Goal: Task Accomplishment & Management: Manage account settings

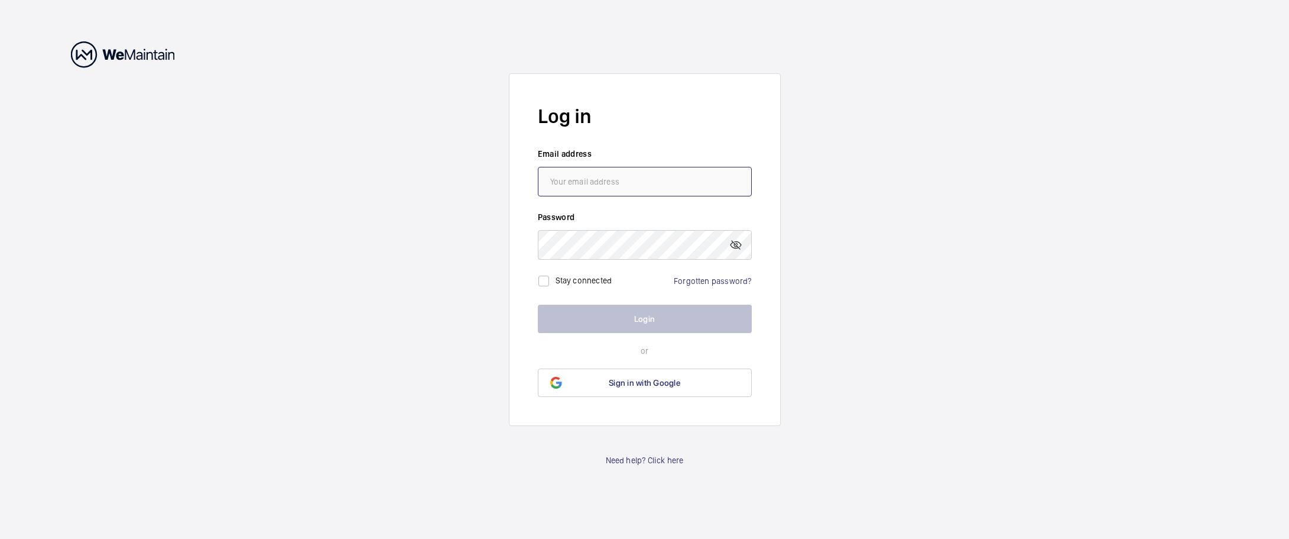
type input "[EMAIL_ADDRESS][DOMAIN_NAME]"
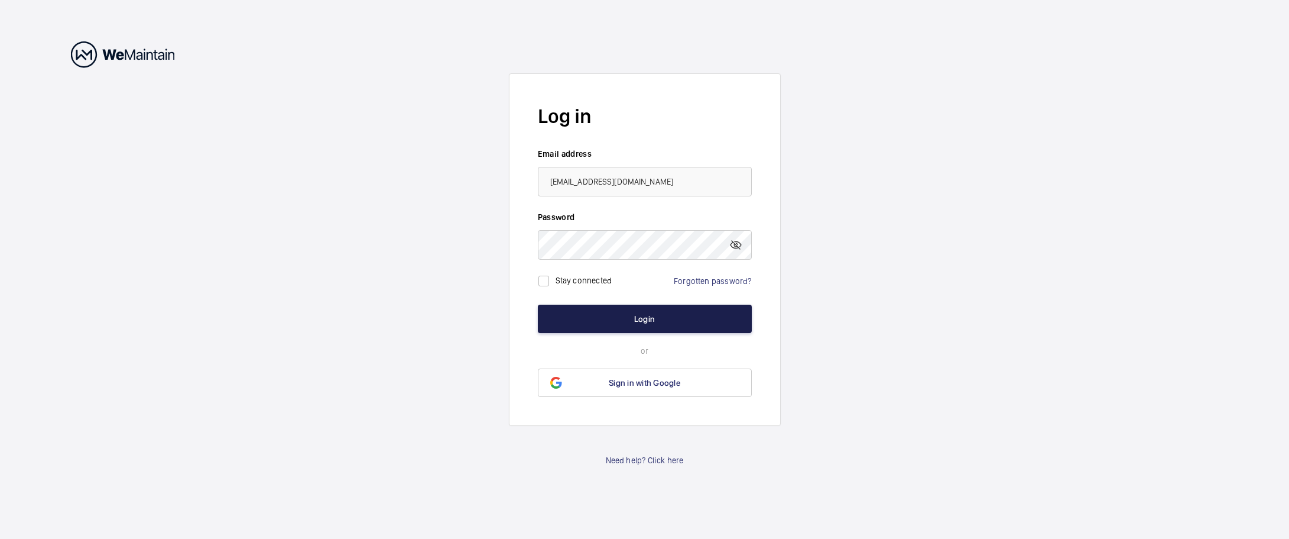
click at [620, 317] on button "Login" at bounding box center [645, 318] width 214 height 28
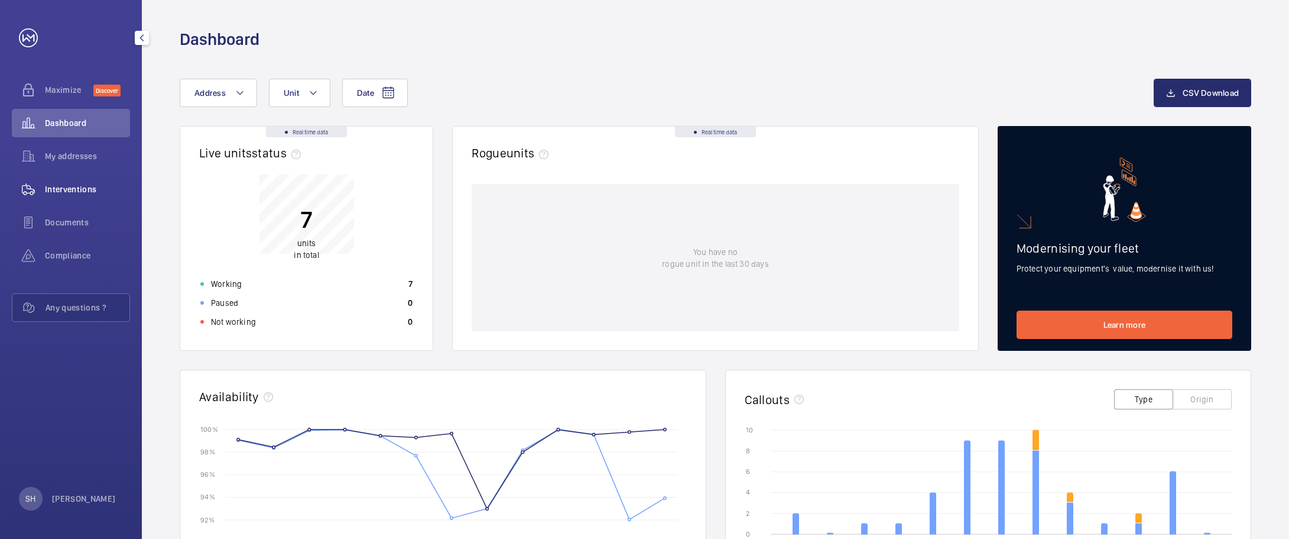
click at [85, 187] on span "Interventions" at bounding box center [87, 189] width 85 height 12
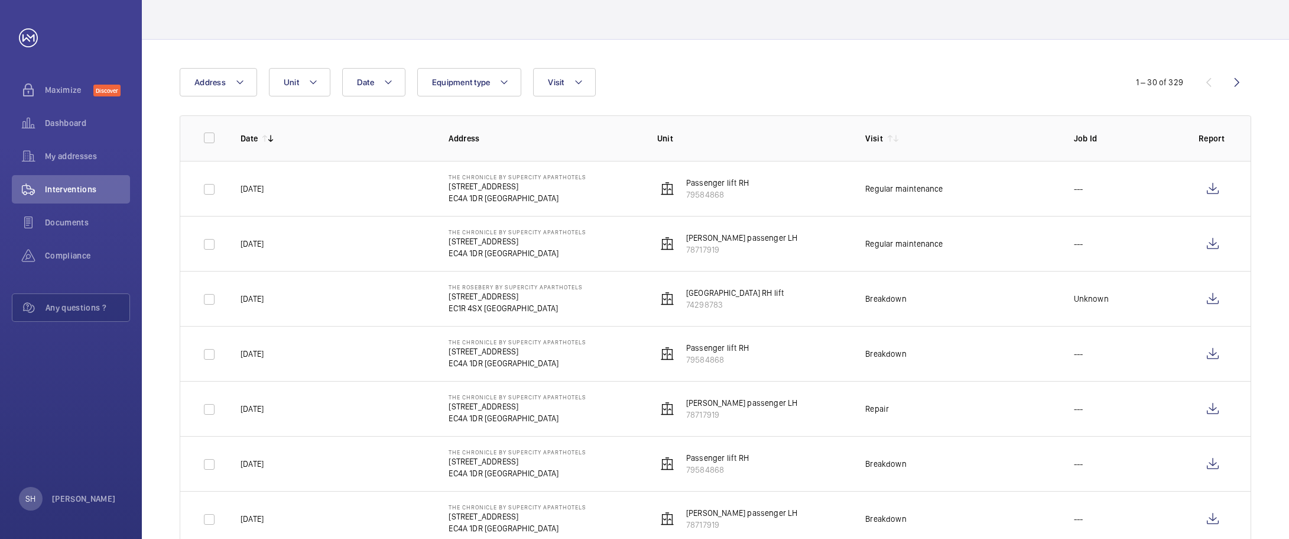
scroll to position [8, 0]
